Goal: Transaction & Acquisition: Purchase product/service

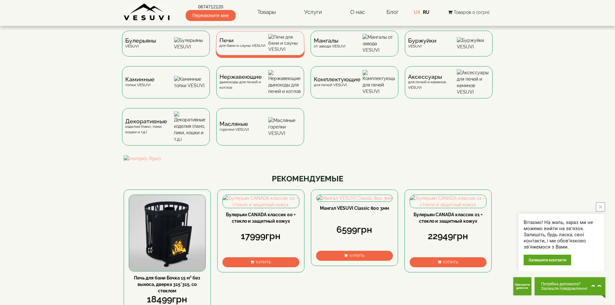
click at [277, 45] on img at bounding box center [284, 43] width 33 height 18
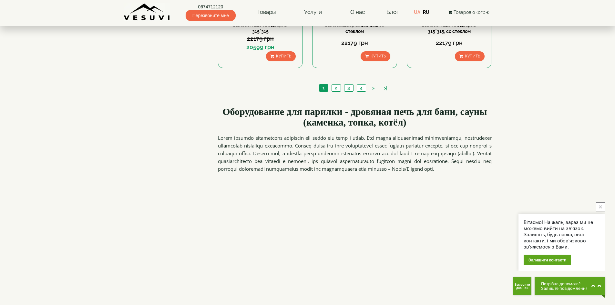
scroll to position [646, 0]
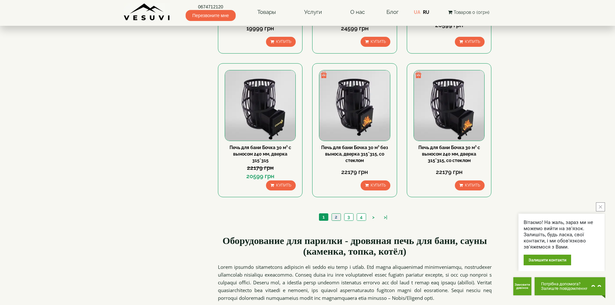
click at [338, 214] on link "2" at bounding box center [336, 217] width 9 height 7
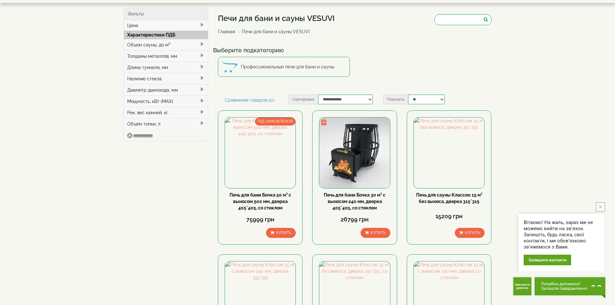
scroll to position [129, 0]
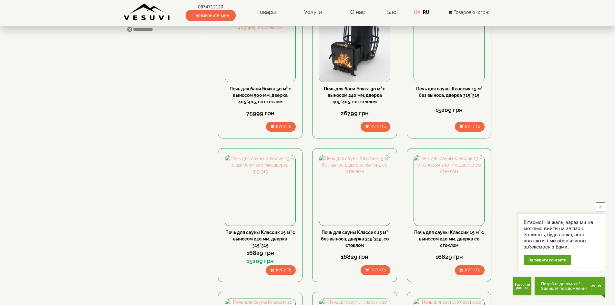
click at [603, 207] on button "close button" at bounding box center [600, 206] width 9 height 9
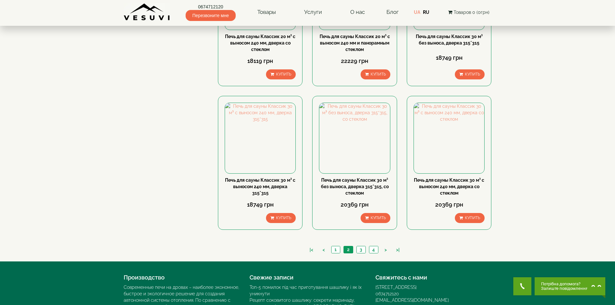
scroll to position [613, 0]
click at [363, 249] on link "3" at bounding box center [360, 249] width 9 height 7
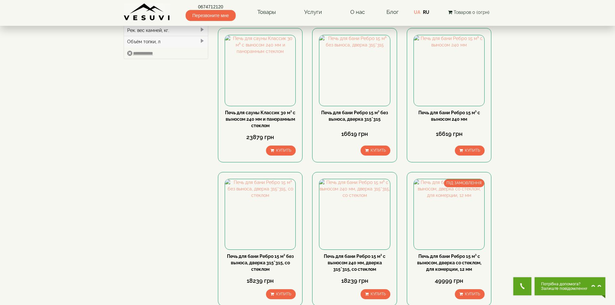
scroll to position [97, 0]
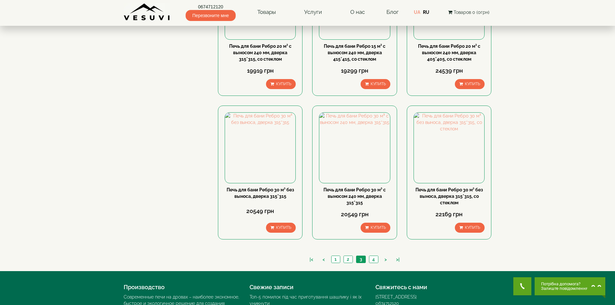
scroll to position [646, 0]
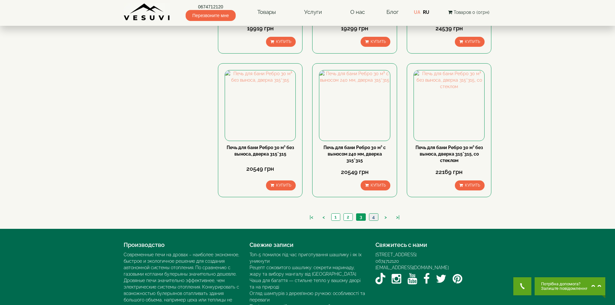
click at [373, 217] on link "4" at bounding box center [373, 217] width 9 height 7
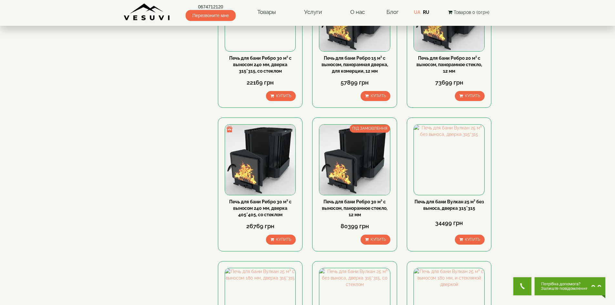
scroll to position [161, 0]
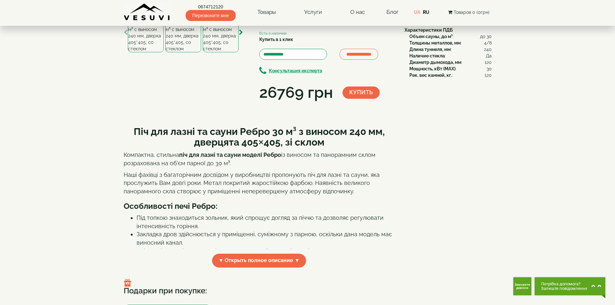
scroll to position [65, 0]
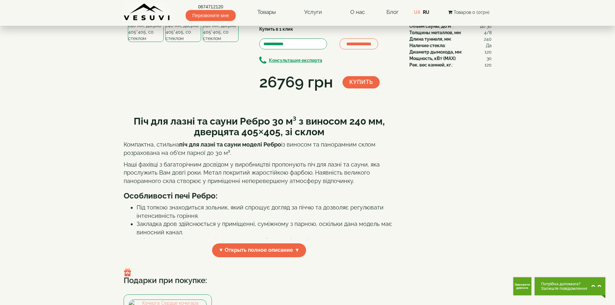
click at [242, 25] on icon "button" at bounding box center [241, 22] width 4 height 6
click at [241, 25] on icon "button" at bounding box center [241, 22] width 4 height 6
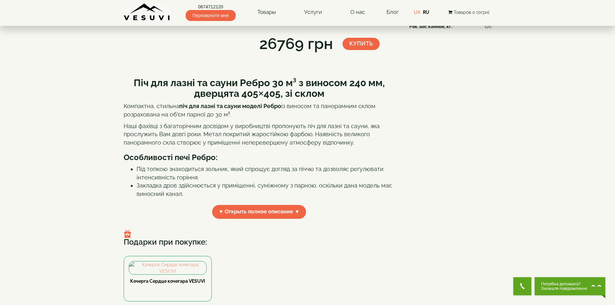
scroll to position [0, 0]
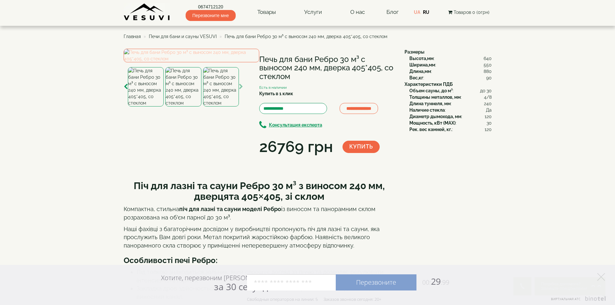
click at [202, 62] on img at bounding box center [192, 56] width 136 height 14
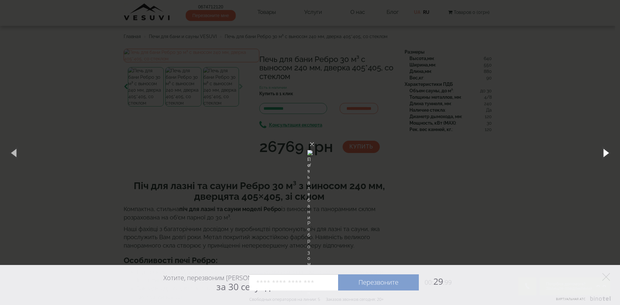
click at [609, 154] on button "button" at bounding box center [605, 153] width 29 height 36
click at [604, 152] on button "button" at bounding box center [605, 153] width 29 height 36
click at [604, 153] on button "button" at bounding box center [605, 153] width 29 height 36
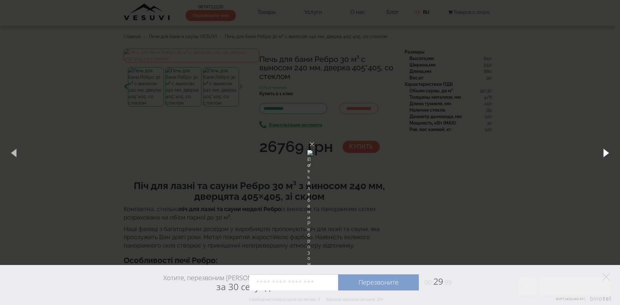
click at [604, 153] on button "button" at bounding box center [605, 153] width 29 height 36
click at [514, 147] on div "× Печь для бани Ребро 30 м³ с выносом 240 мм, дверка 405*405, со стеклом 2 of 5…" at bounding box center [310, 152] width 620 height 305
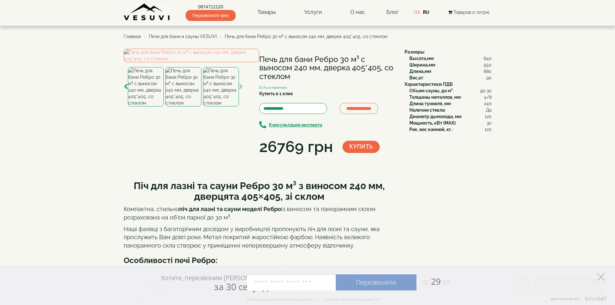
click at [603, 277] on icon at bounding box center [601, 277] width 8 height 8
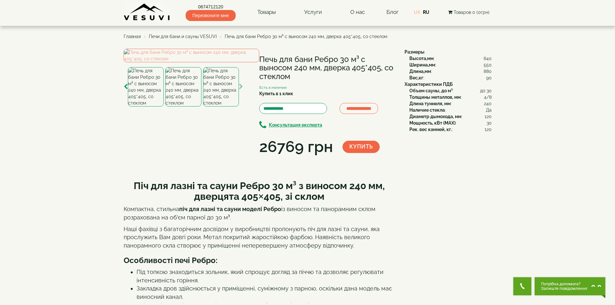
click at [417, 10] on link "UA" at bounding box center [417, 12] width 6 height 5
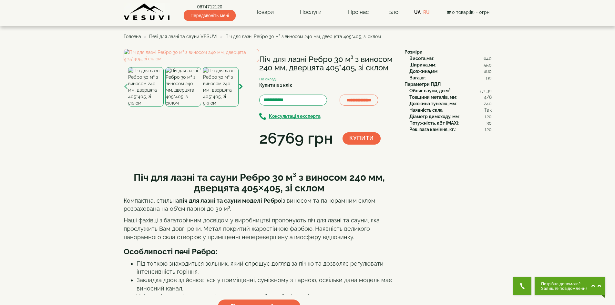
click at [456, 204] on div "**********" at bounding box center [308, 184] width 368 height 270
click at [139, 107] on img at bounding box center [146, 86] width 36 height 39
click at [448, 180] on div "**********" at bounding box center [308, 184] width 368 height 270
click at [223, 107] on img at bounding box center [221, 86] width 36 height 39
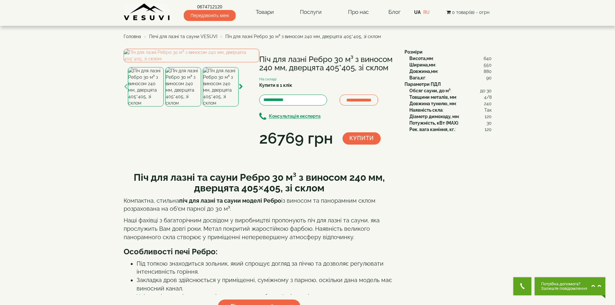
click at [180, 107] on img at bounding box center [183, 86] width 36 height 39
click at [197, 62] on img at bounding box center [192, 56] width 136 height 14
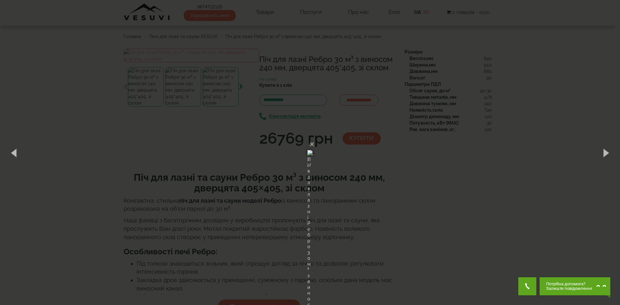
click at [459, 181] on div "× Піч для лазні Ребро 30 м³ з виносом 240 мм, дверцята 405*405, зі склом 2 of 5…" at bounding box center [310, 152] width 620 height 305
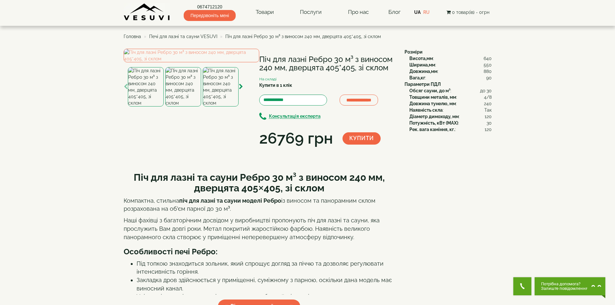
drag, startPoint x: 261, startPoint y: 56, endPoint x: 392, endPoint y: 65, distance: 131.7
click at [392, 65] on h1 "Піч для лазні Ребро 30 м³ з виносом 240 мм, дверцята 405*405, зі склом" at bounding box center [327, 63] width 136 height 17
copy h1 "Піч для лазні Ребро 30 м³ з виносом 240 мм, дверцята 405*405, зі склом"
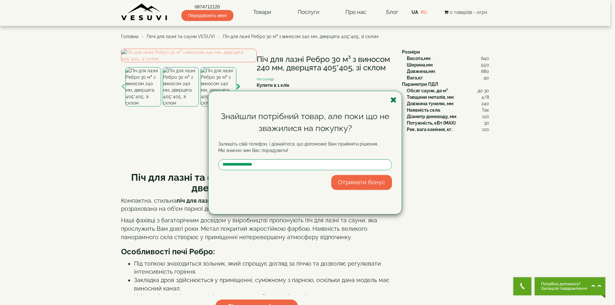
click at [395, 101] on icon "button" at bounding box center [393, 100] width 6 height 8
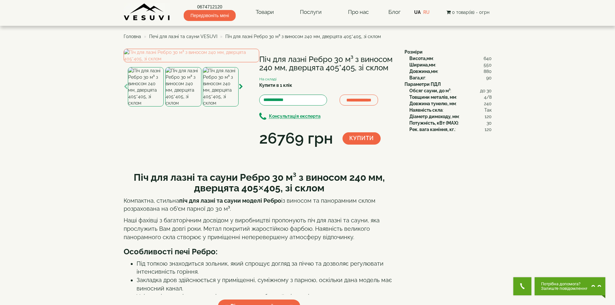
click at [240, 90] on icon "button" at bounding box center [241, 87] width 4 height 6
click at [246, 149] on div "**********" at bounding box center [262, 99] width 276 height 101
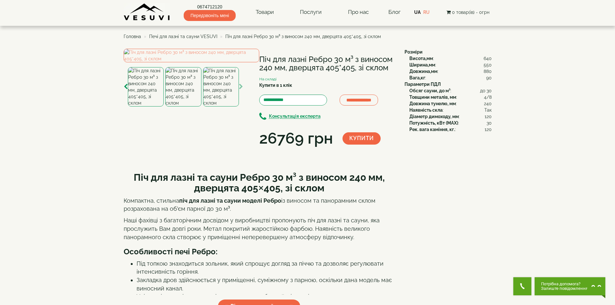
click at [239, 90] on icon "button" at bounding box center [241, 87] width 4 height 6
drag, startPoint x: 239, startPoint y: 189, endPoint x: 244, endPoint y: 188, distance: 5.3
click at [240, 90] on icon "button" at bounding box center [241, 87] width 4 height 6
click at [299, 149] on div "**********" at bounding box center [262, 99] width 276 height 101
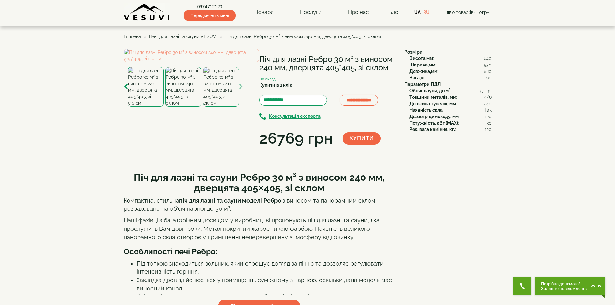
click at [304, 149] on div "**********" at bounding box center [262, 99] width 276 height 101
click at [177, 62] on img at bounding box center [192, 56] width 136 height 14
click at [191, 62] on img at bounding box center [192, 56] width 136 height 14
